Goal: Navigation & Orientation: Find specific page/section

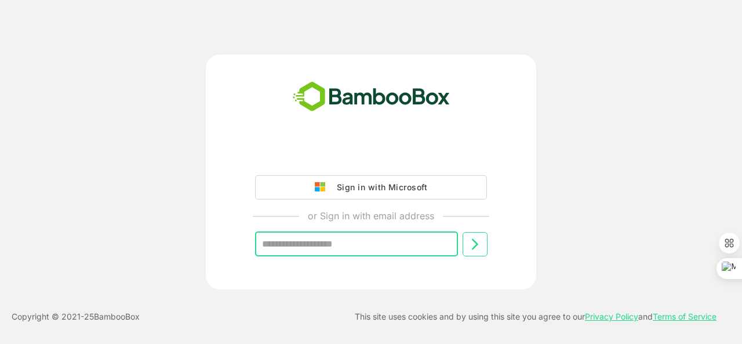
click at [318, 242] on input "text" at bounding box center [356, 244] width 203 height 24
type input "**********"
click at [481, 250] on icon at bounding box center [475, 244] width 14 height 14
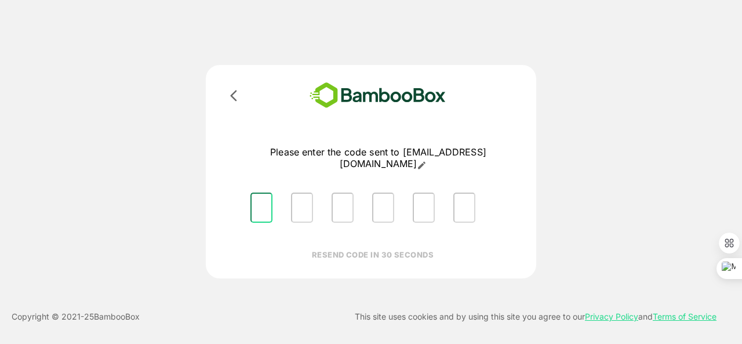
click at [259, 204] on input "Please enter OTP character 1" at bounding box center [262, 208] width 22 height 30
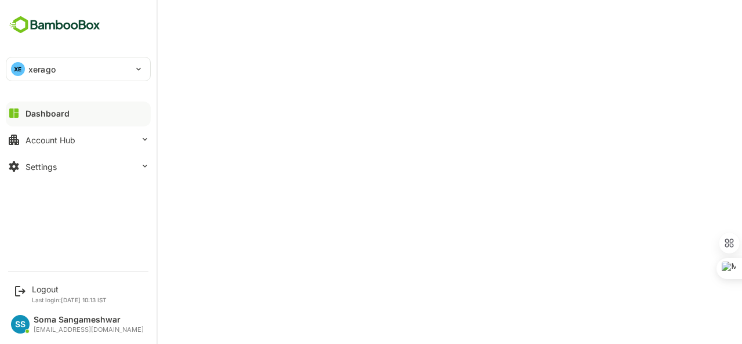
click at [43, 110] on div "Dashboard" at bounding box center [48, 113] width 44 height 10
click at [50, 164] on div "Settings" at bounding box center [41, 167] width 31 height 10
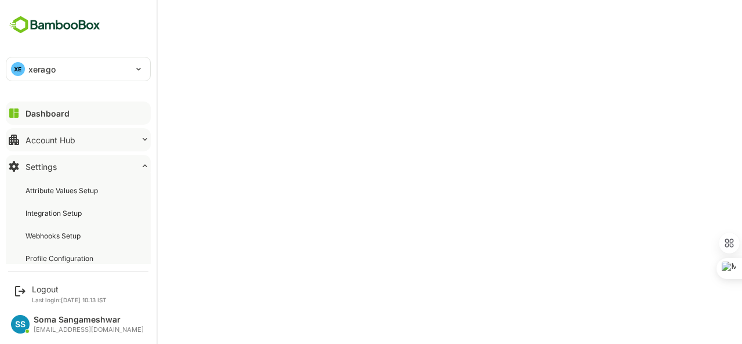
click at [63, 133] on button "Account Hub" at bounding box center [78, 139] width 145 height 23
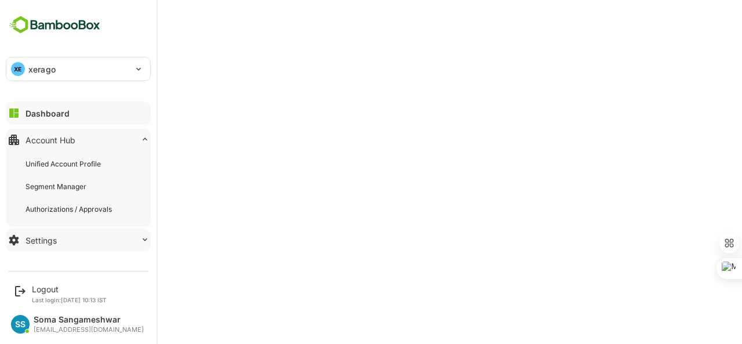
click at [46, 237] on div "Settings" at bounding box center [41, 240] width 31 height 10
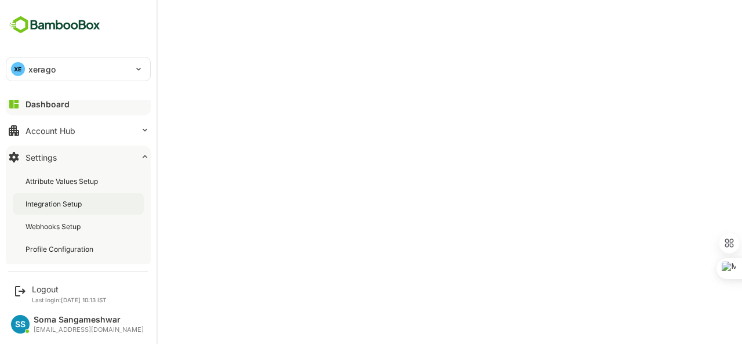
scroll to position [12, 0]
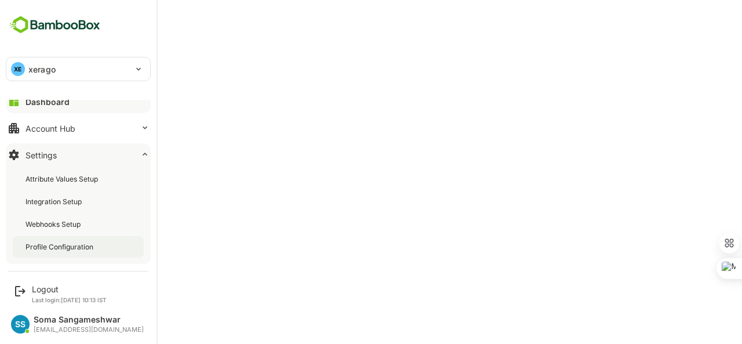
click at [89, 248] on div "Profile Configuration" at bounding box center [61, 247] width 70 height 10
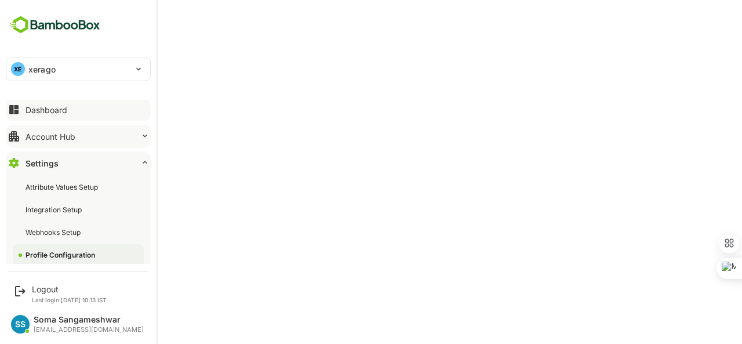
scroll to position [12, 0]
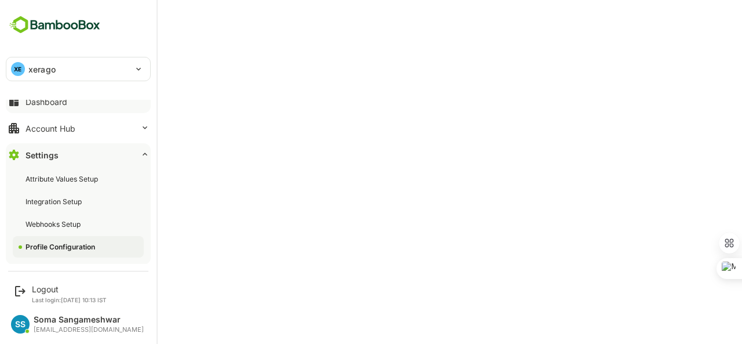
click at [59, 69] on div "XE xerago" at bounding box center [71, 68] width 130 height 23
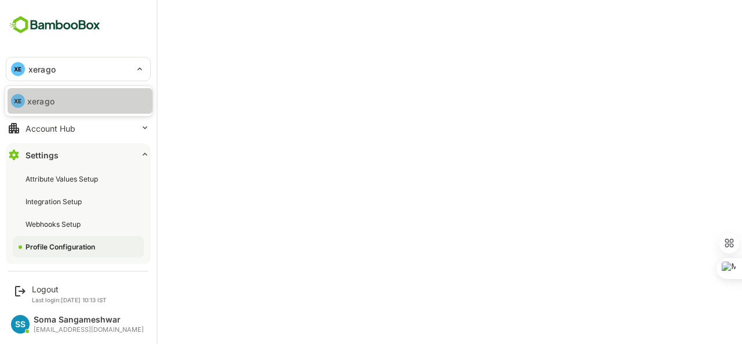
click at [44, 98] on p "xerago" at bounding box center [40, 101] width 27 height 12
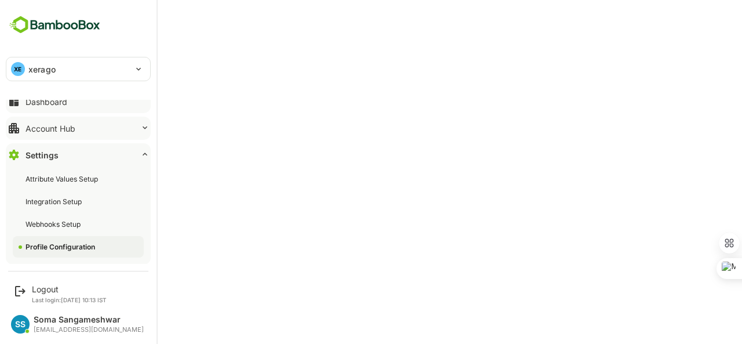
click at [41, 125] on div "Account Hub" at bounding box center [51, 129] width 50 height 10
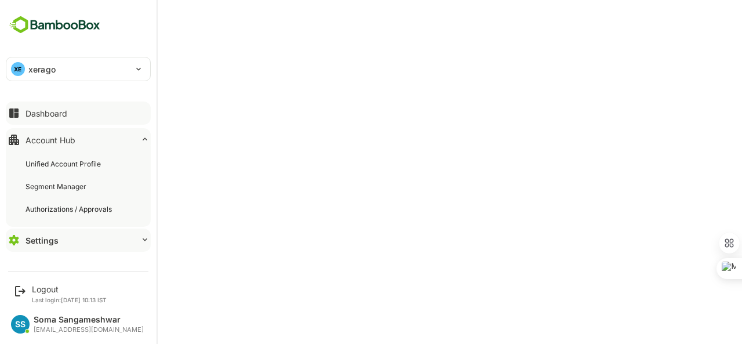
click at [46, 113] on div "Dashboard" at bounding box center [47, 113] width 42 height 10
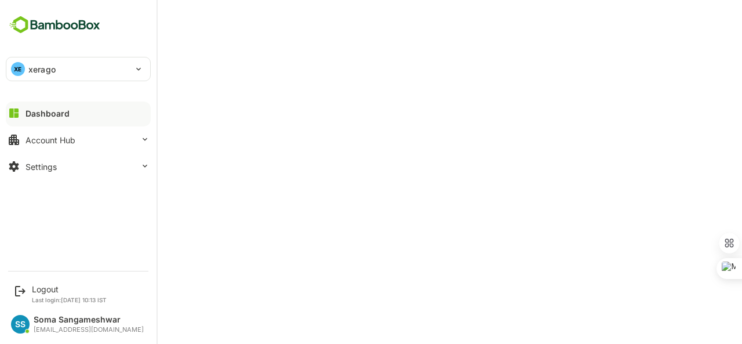
click at [48, 82] on div "XE xerago ****** Dashboard Account Hub Settings" at bounding box center [78, 132] width 157 height 264
click at [50, 78] on div "XE xerago" at bounding box center [71, 68] width 130 height 23
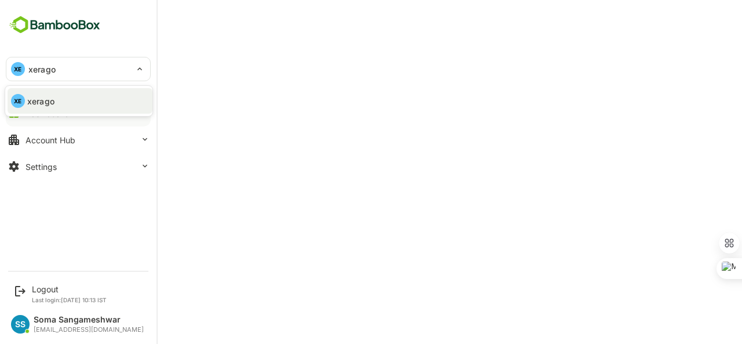
click at [51, 97] on p "xerago" at bounding box center [40, 101] width 27 height 12
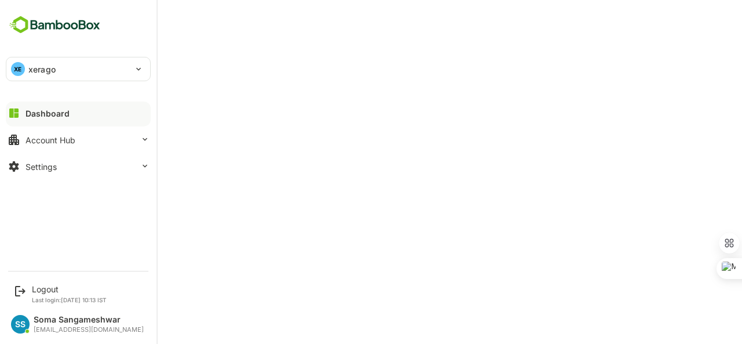
click at [16, 323] on div "SS" at bounding box center [20, 324] width 19 height 19
click at [73, 24] on img at bounding box center [55, 25] width 98 height 22
click at [26, 166] on div "Settings" at bounding box center [41, 167] width 31 height 10
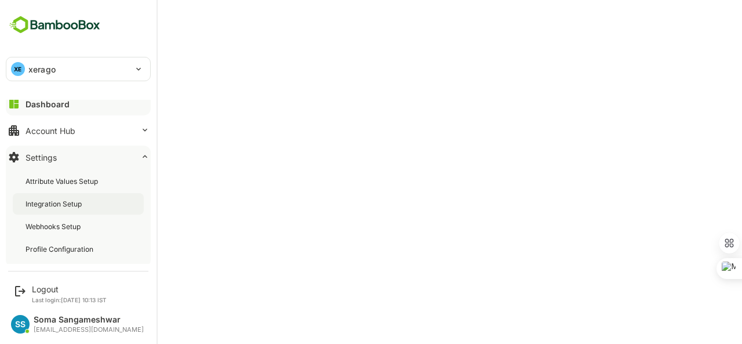
scroll to position [12, 0]
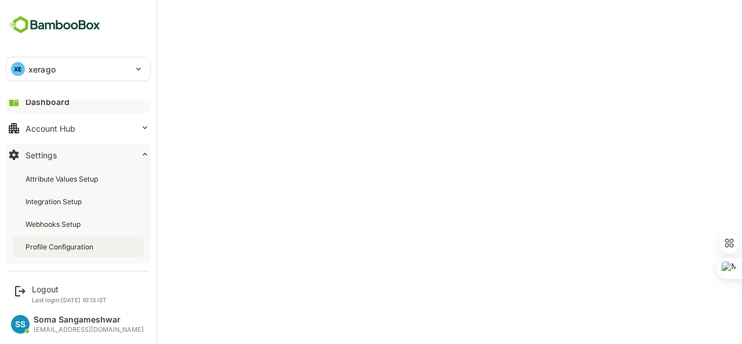
click at [70, 248] on div "Profile Configuration" at bounding box center [61, 247] width 70 height 10
click at [64, 102] on div "Dashboard" at bounding box center [47, 102] width 42 height 10
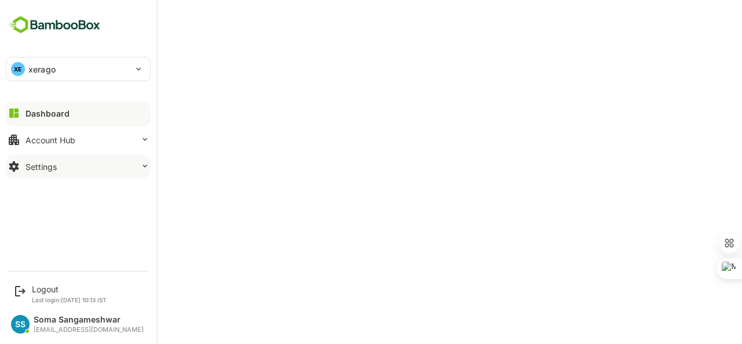
click at [53, 164] on div "Settings" at bounding box center [41, 167] width 31 height 10
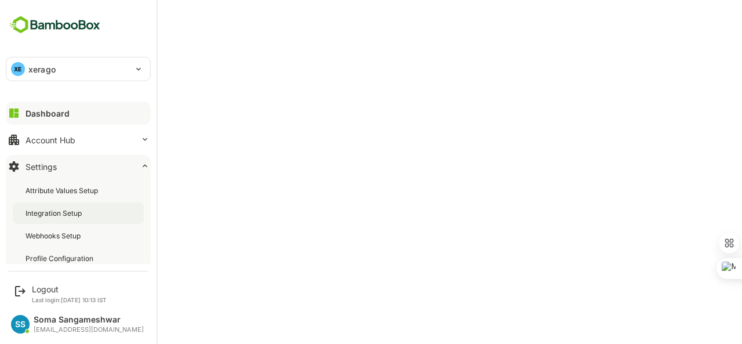
scroll to position [12, 0]
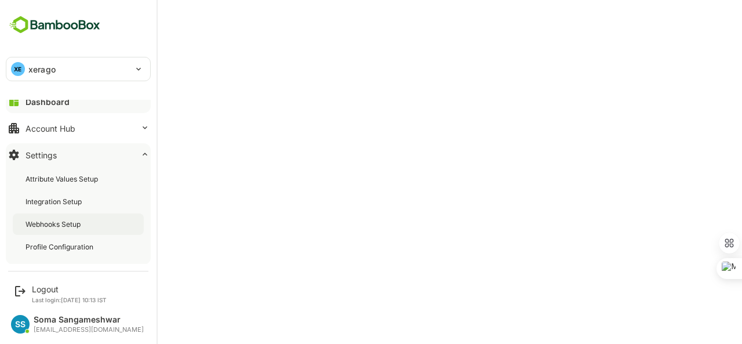
click at [123, 227] on div "Webhooks Setup" at bounding box center [78, 223] width 131 height 21
click at [37, 101] on div "Dashboard" at bounding box center [47, 102] width 42 height 10
